Goal: Task Accomplishment & Management: Use online tool/utility

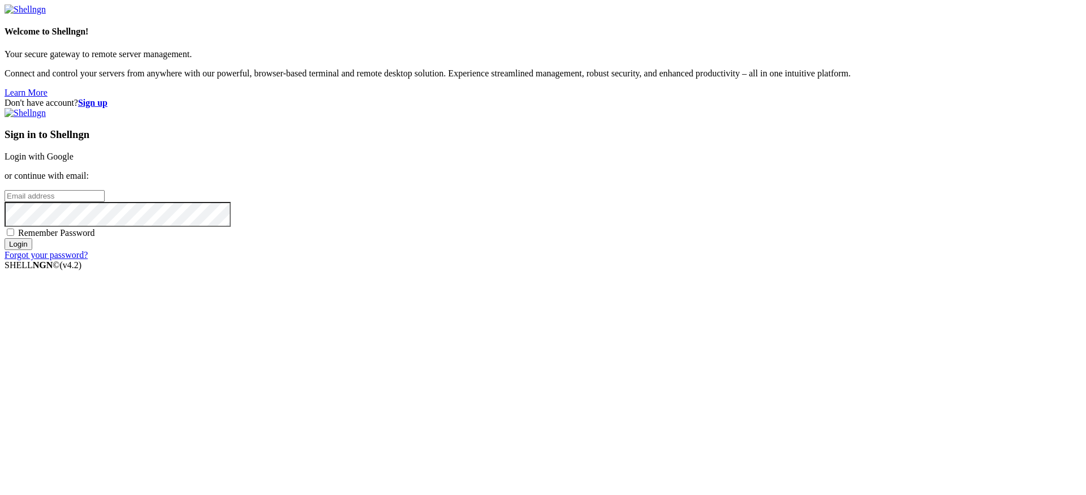
click at [95, 238] on span "Remember Password" at bounding box center [56, 233] width 77 height 10
click at [14, 236] on input "Remember Password" at bounding box center [10, 232] width 7 height 7
checkbox input "true"
click at [105, 202] on input "email" at bounding box center [55, 196] width 100 height 12
type input "[PERSON_NAME][EMAIL_ADDRESS][DOMAIN_NAME]"
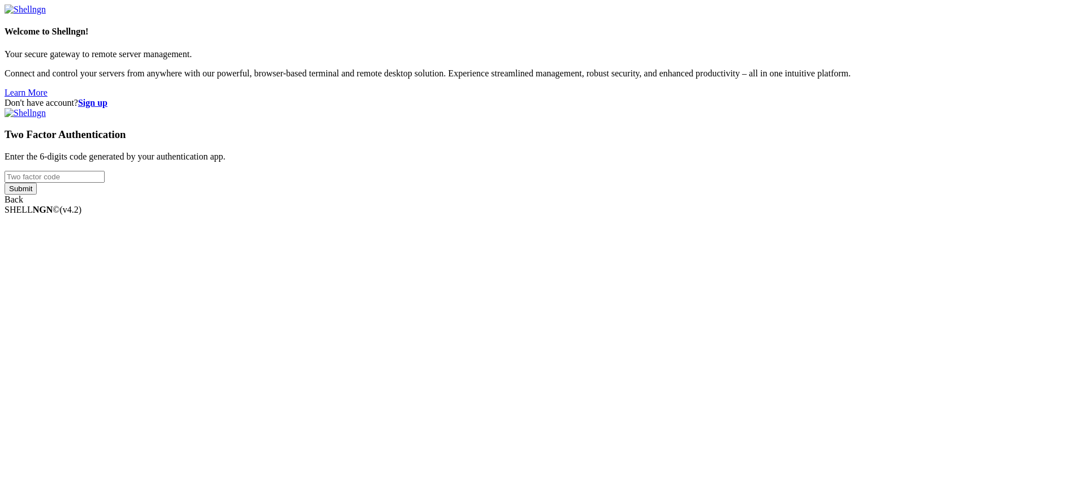
type input "129801"
click at [644, 205] on div "Welcome to Shellngn! Your secure gateway to remote server management. Connect a…" at bounding box center [543, 105] width 1077 height 200
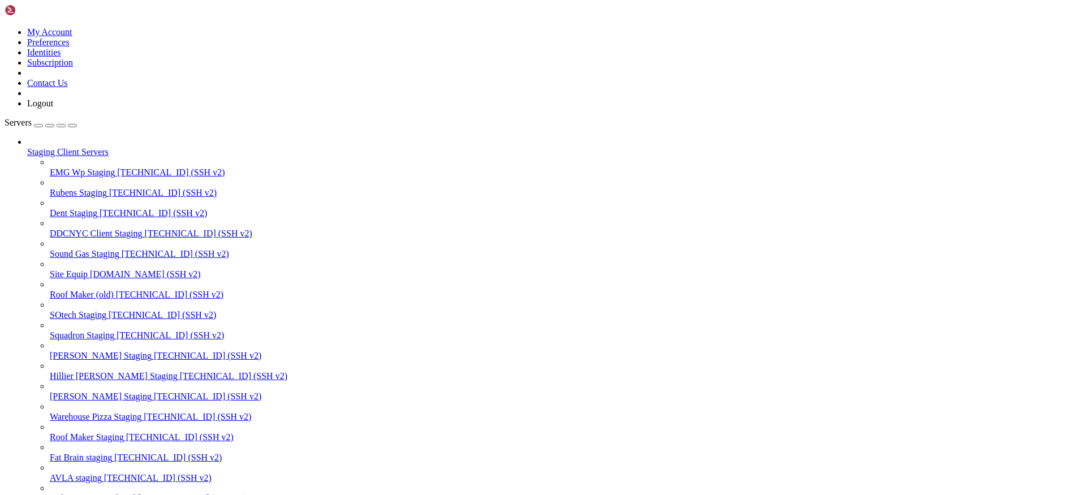
click at [61, 126] on div "button" at bounding box center [61, 126] width 0 height 0
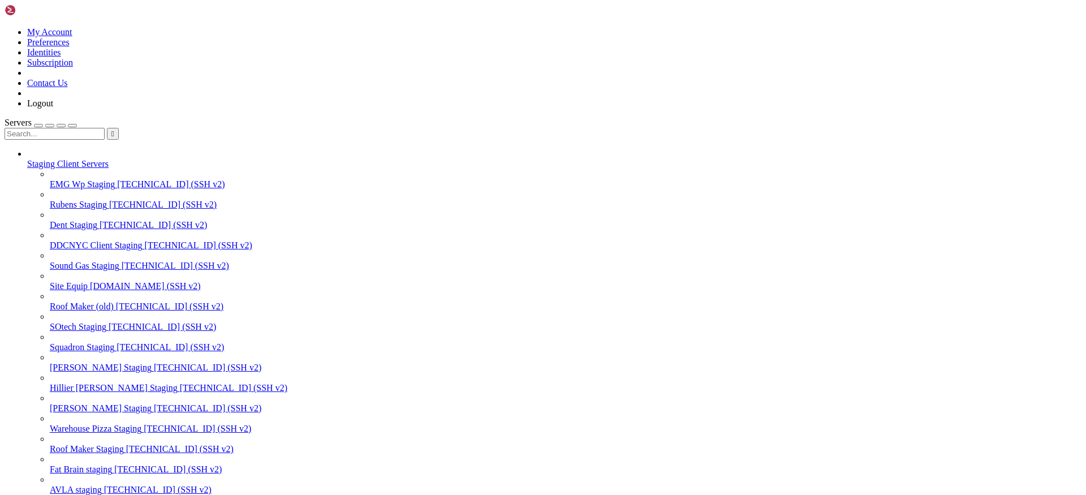
click at [89, 128] on input "text" at bounding box center [55, 134] width 100 height 12
type input "hill"
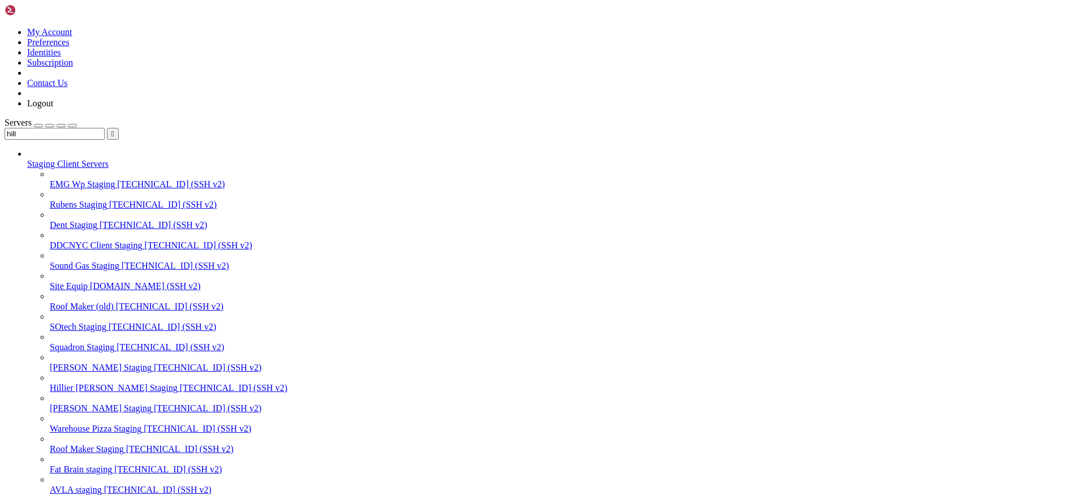
scroll to position [61, 0]
